Goal: Task Accomplishment & Management: Manage account settings

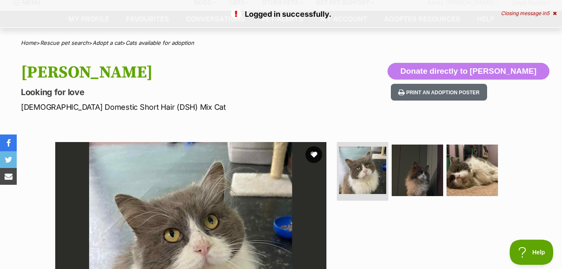
scroll to position [42, 0]
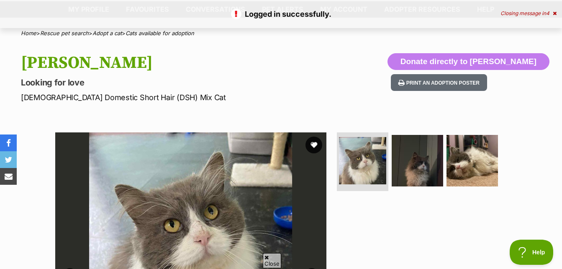
click at [301, 140] on img at bounding box center [190, 267] width 271 height 271
click at [306, 141] on button "favourite" at bounding box center [313, 145] width 18 height 18
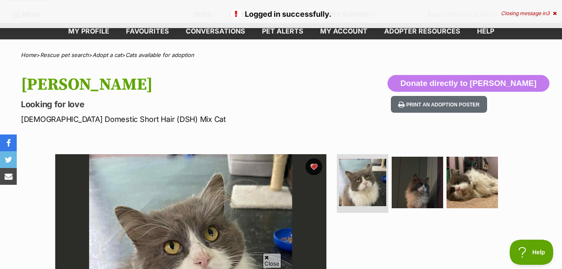
scroll to position [0, 0]
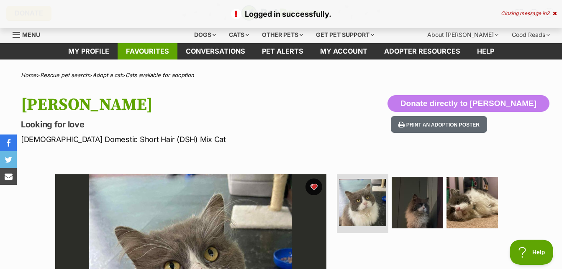
click at [159, 51] on link "Favourites" at bounding box center [148, 51] width 60 height 16
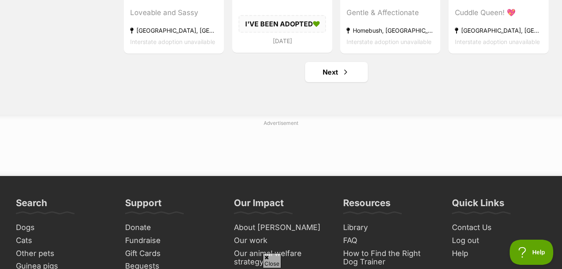
scroll to position [1087, 0]
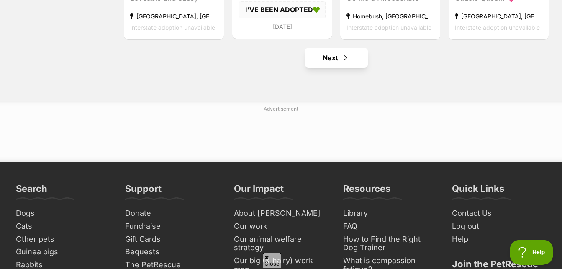
drag, startPoint x: 330, startPoint y: 79, endPoint x: 331, endPoint y: 61, distance: 17.2
click at [331, 61] on link "Next" at bounding box center [336, 58] width 63 height 20
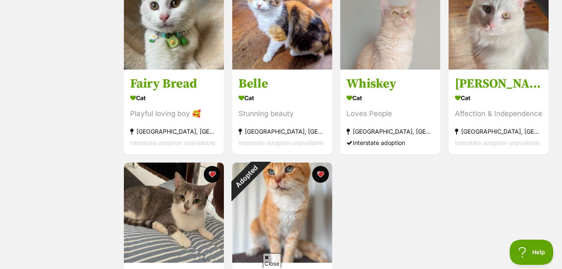
scroll to position [669, 0]
